Goal: Task Accomplishment & Management: Manage account settings

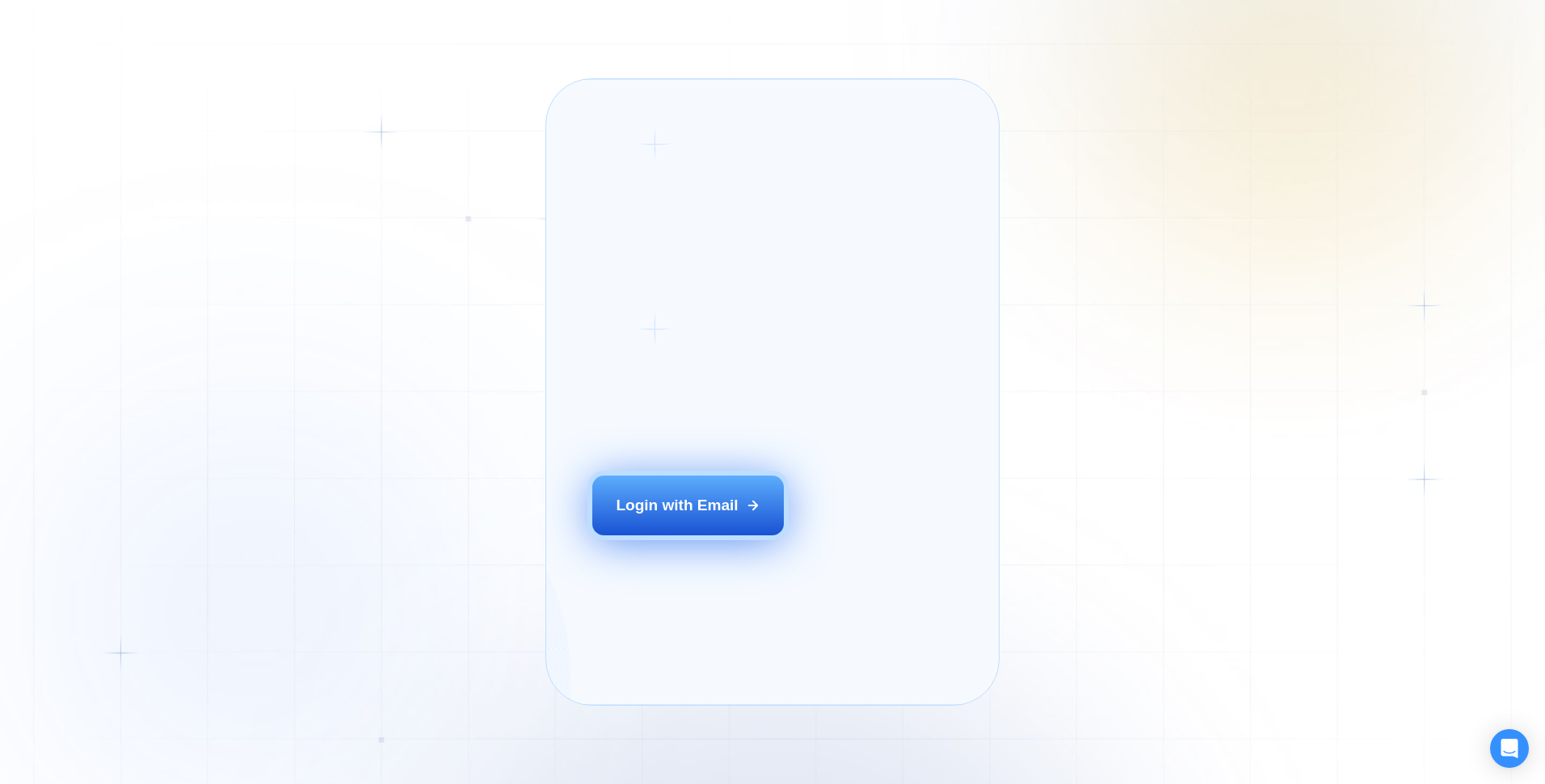
click at [711, 516] on div "Login with Email" at bounding box center [677, 506] width 122 height 21
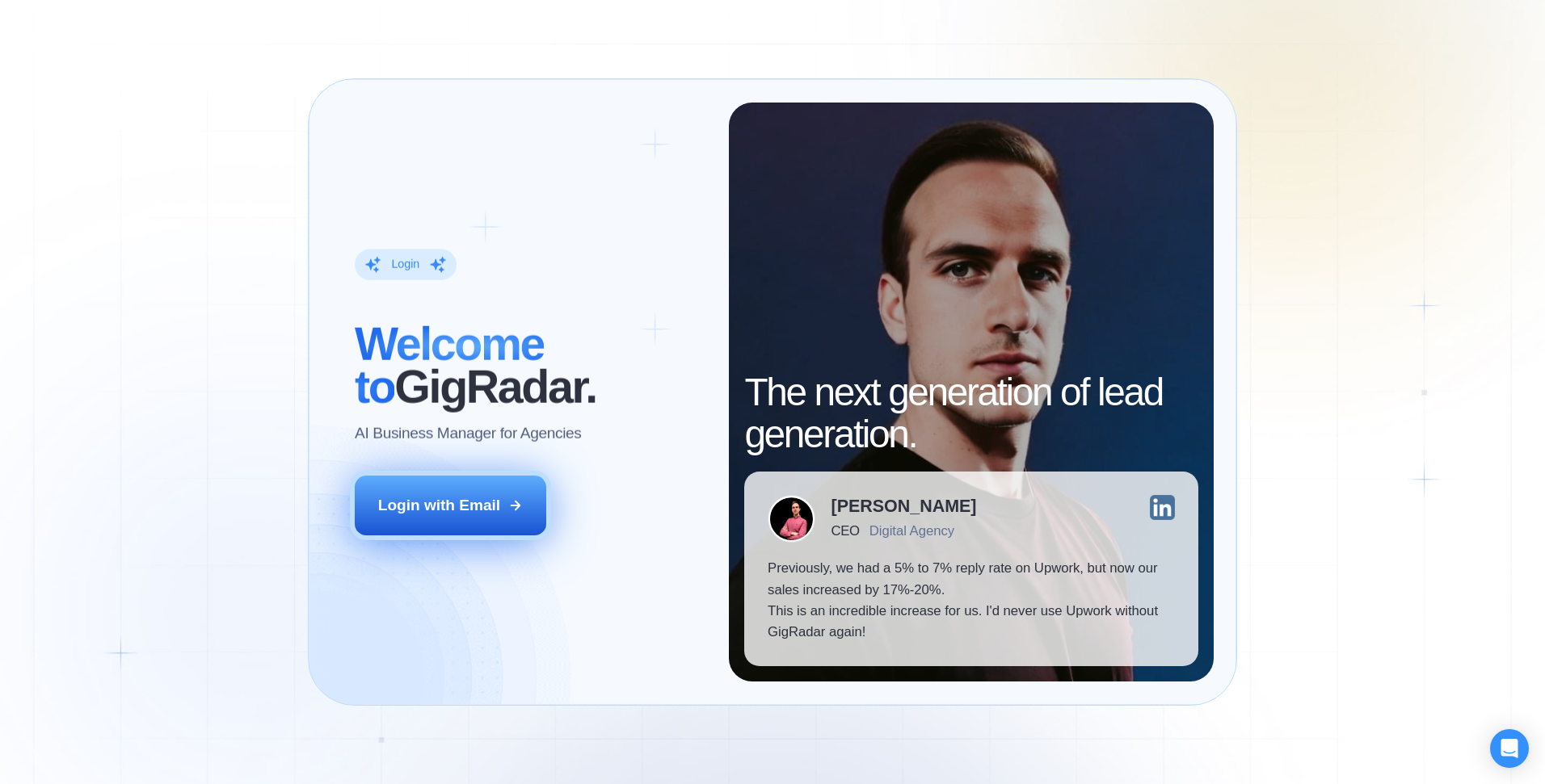
click at [485, 499] on div "Login with Email" at bounding box center [439, 506] width 122 height 21
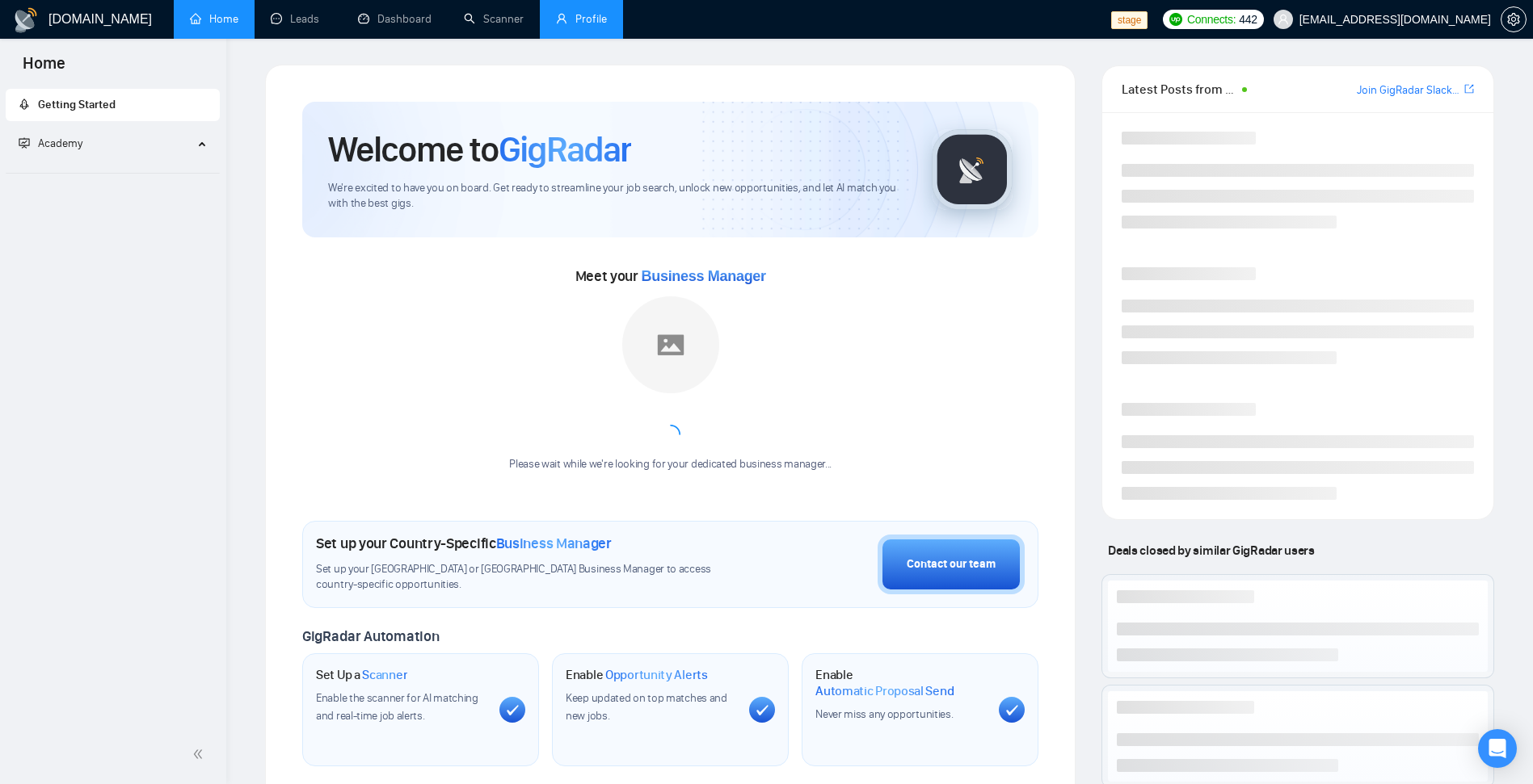
click at [556, 25] on link "Profile" at bounding box center [581, 19] width 51 height 14
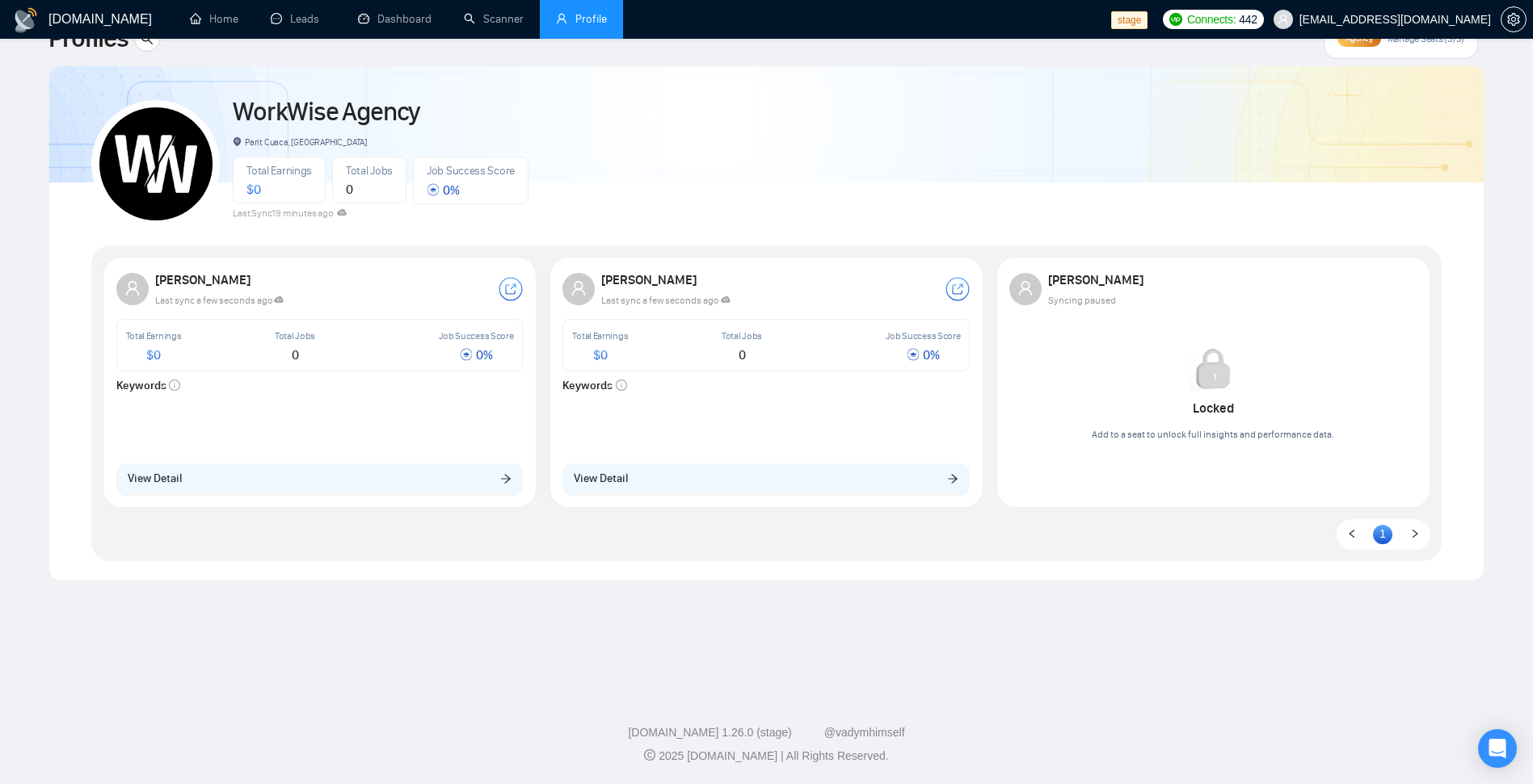
scroll to position [46, 0]
click at [287, 495] on div "[PERSON_NAME] Last sync a few seconds ago Total Earnings $ 0 Total Jobs 0 Job S…" at bounding box center [320, 382] width 427 height 244
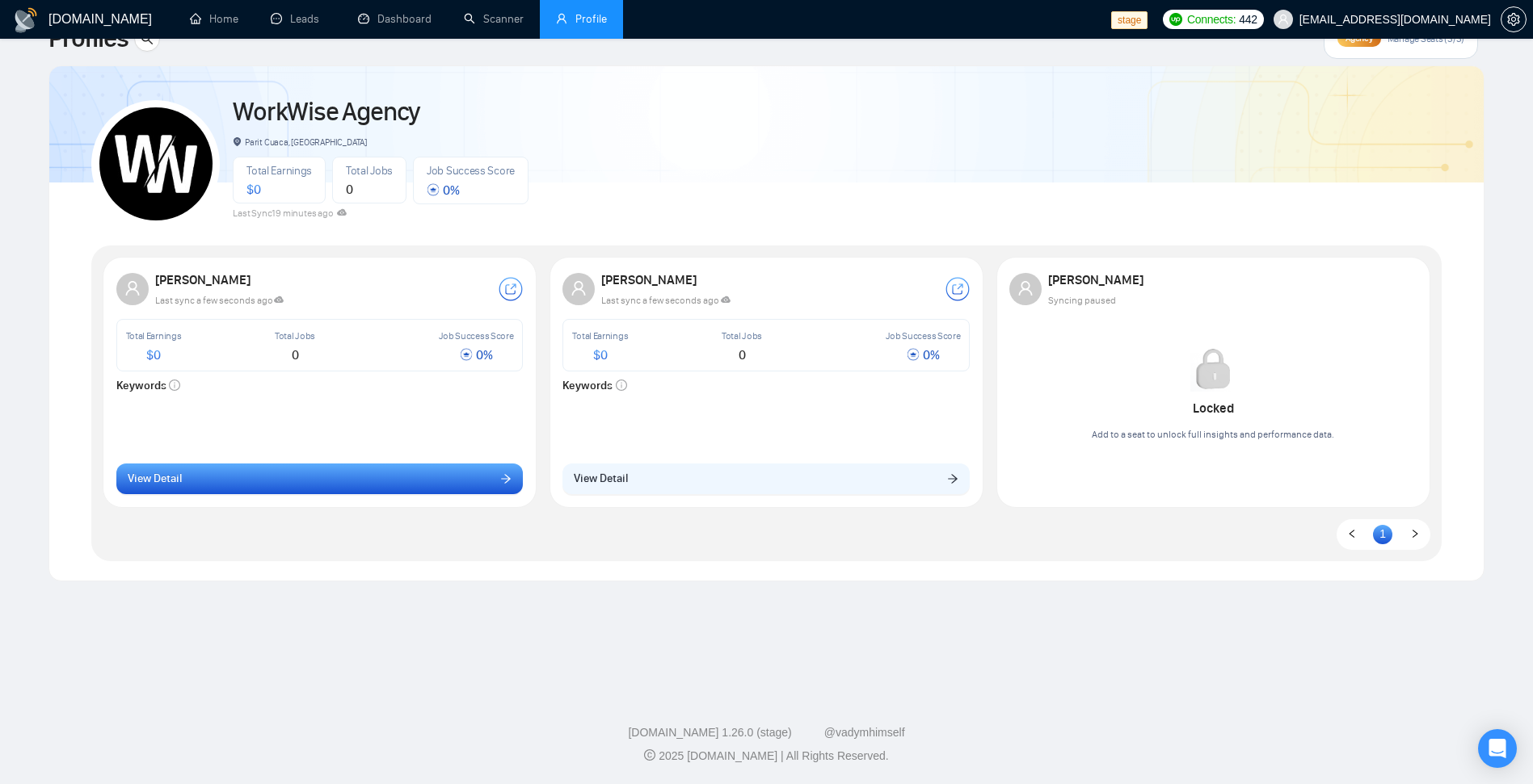
click at [296, 479] on button "View Detail" at bounding box center [320, 479] width 407 height 30
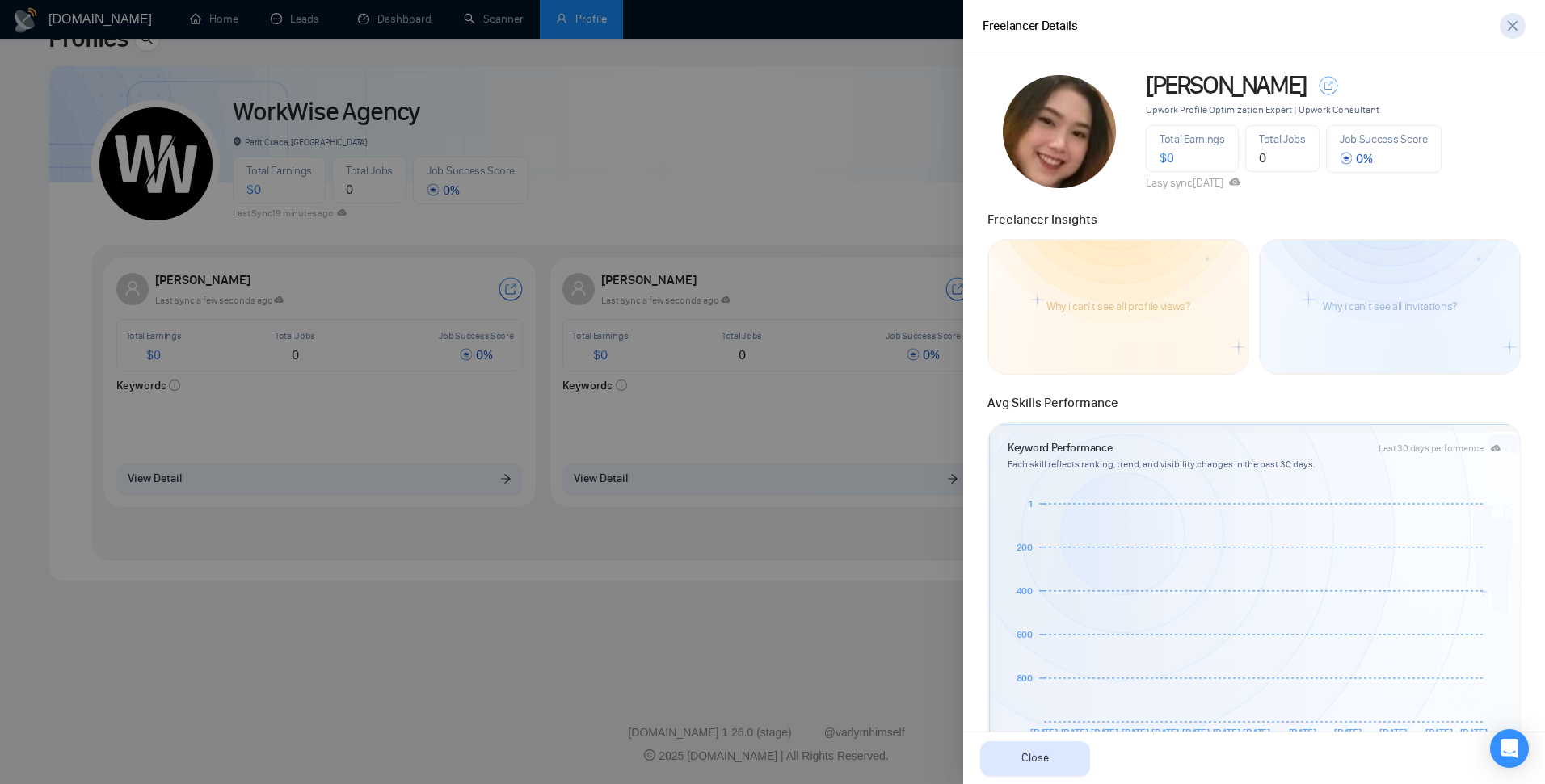
click at [1505, 24] on span "close" at bounding box center [1513, 26] width 25 height 13
